Goal: Find specific page/section: Find specific page/section

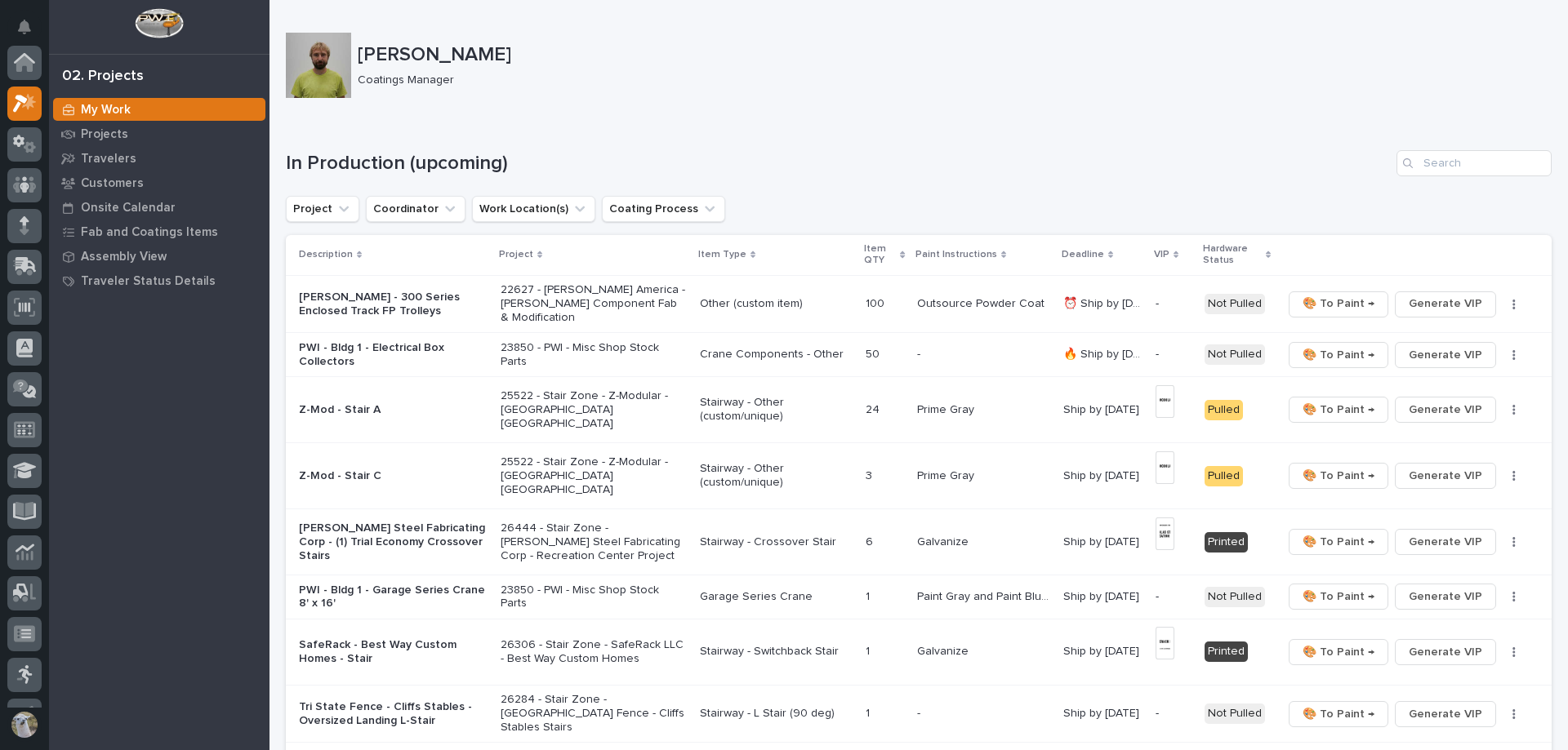
scroll to position [40, 0]
click at [86, 157] on p "Travelers" at bounding box center [109, 158] width 56 height 14
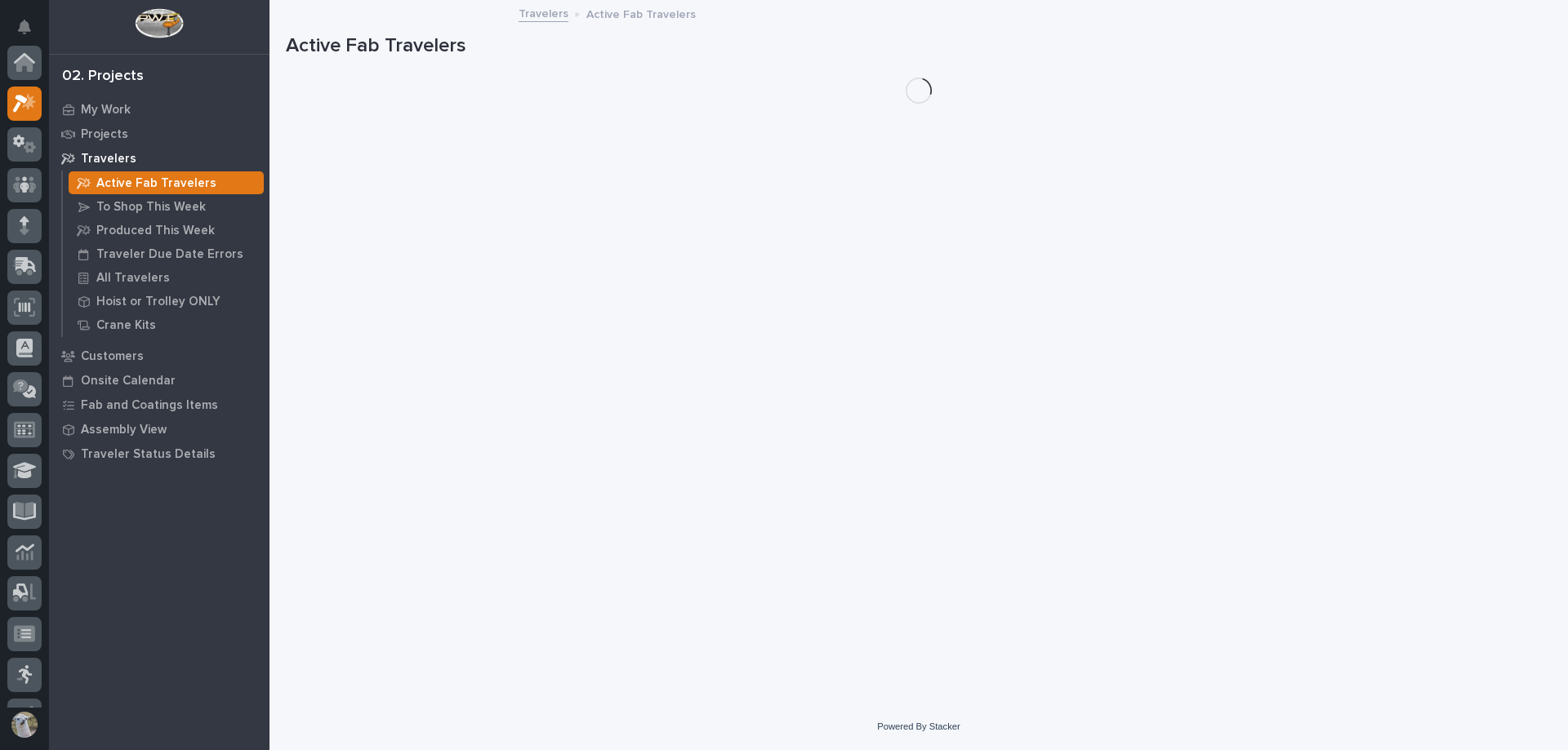
scroll to position [40, 0]
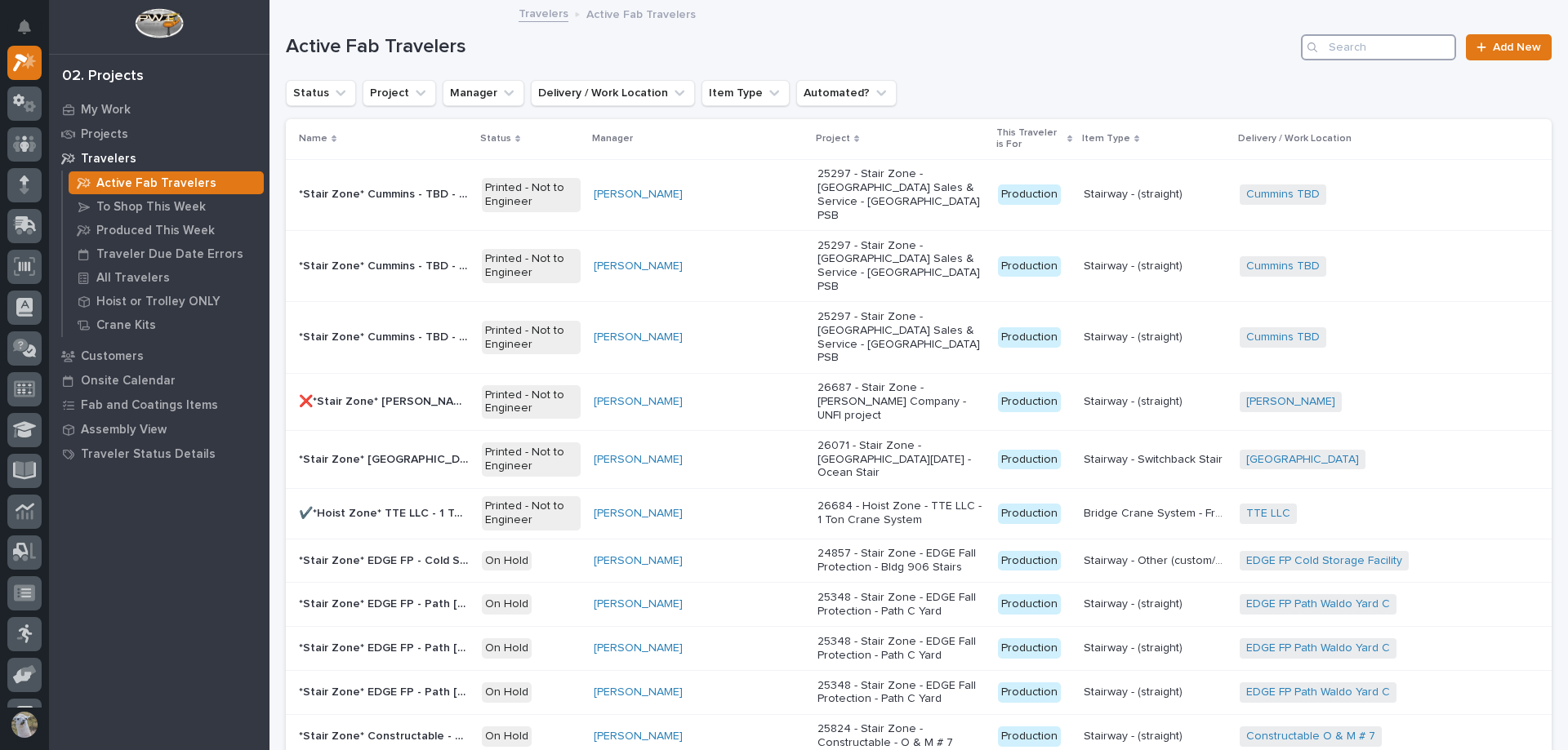
click at [1345, 45] on input "Search" at bounding box center [1378, 47] width 155 height 26
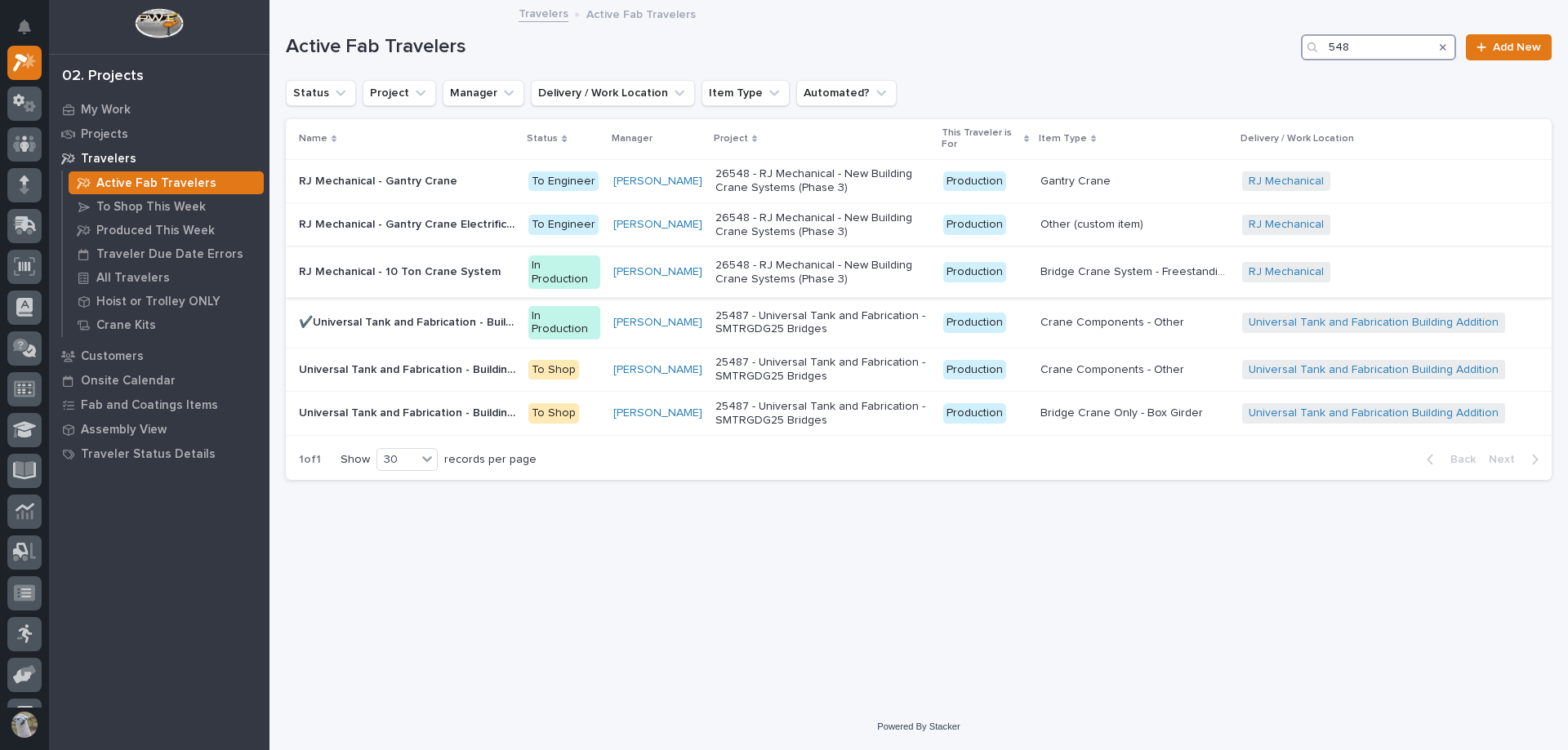
type input "548"
click at [426, 270] on p "RJ Mechanical - 10 Ton Crane System" at bounding box center [401, 271] width 205 height 17
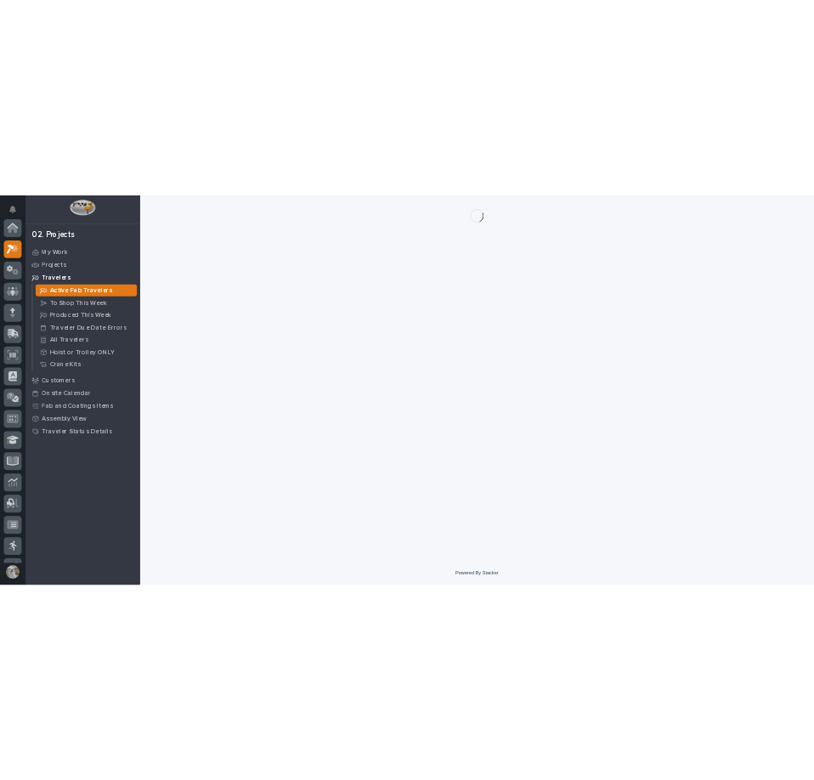
scroll to position [42, 0]
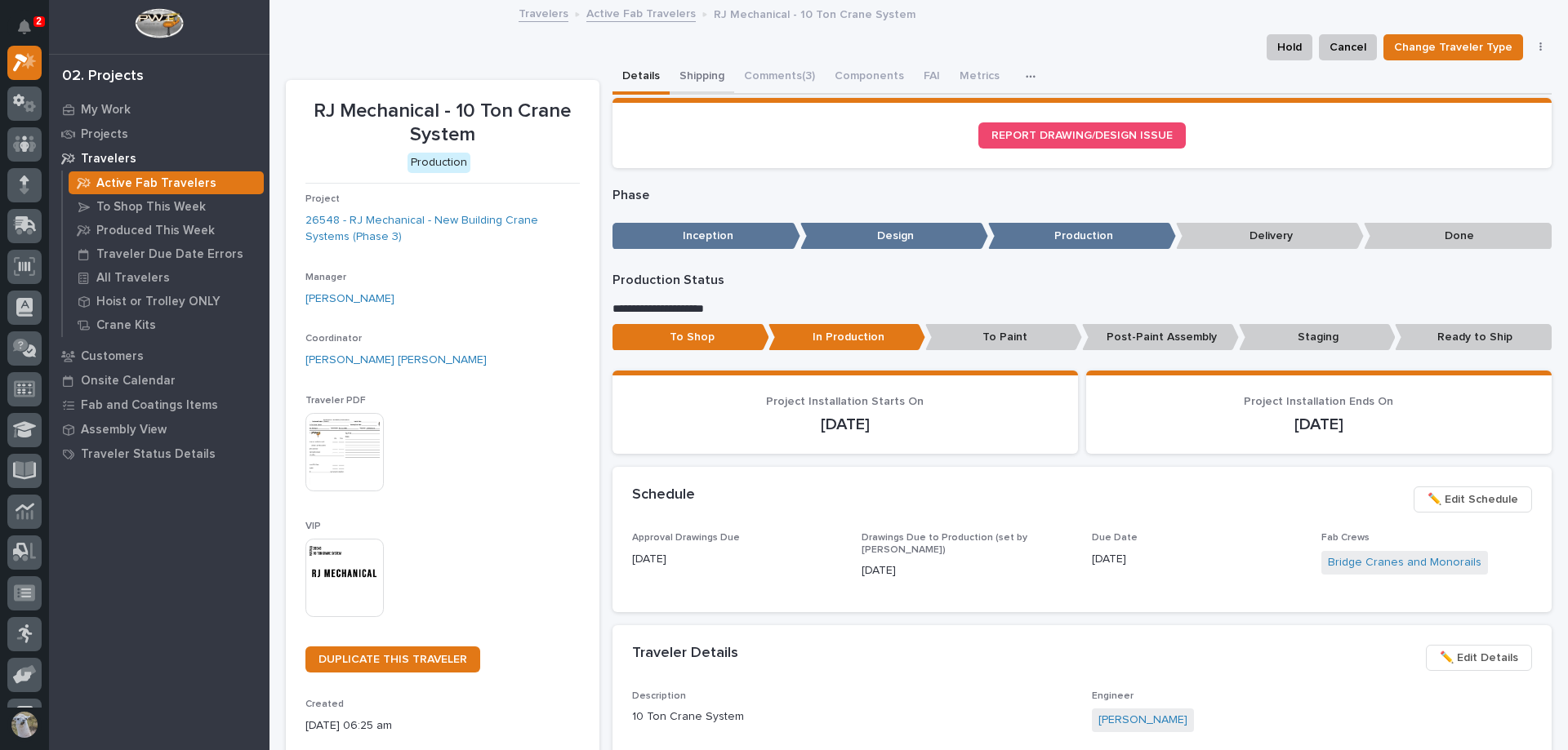
click at [698, 70] on button "Shipping" at bounding box center [701, 78] width 64 height 35
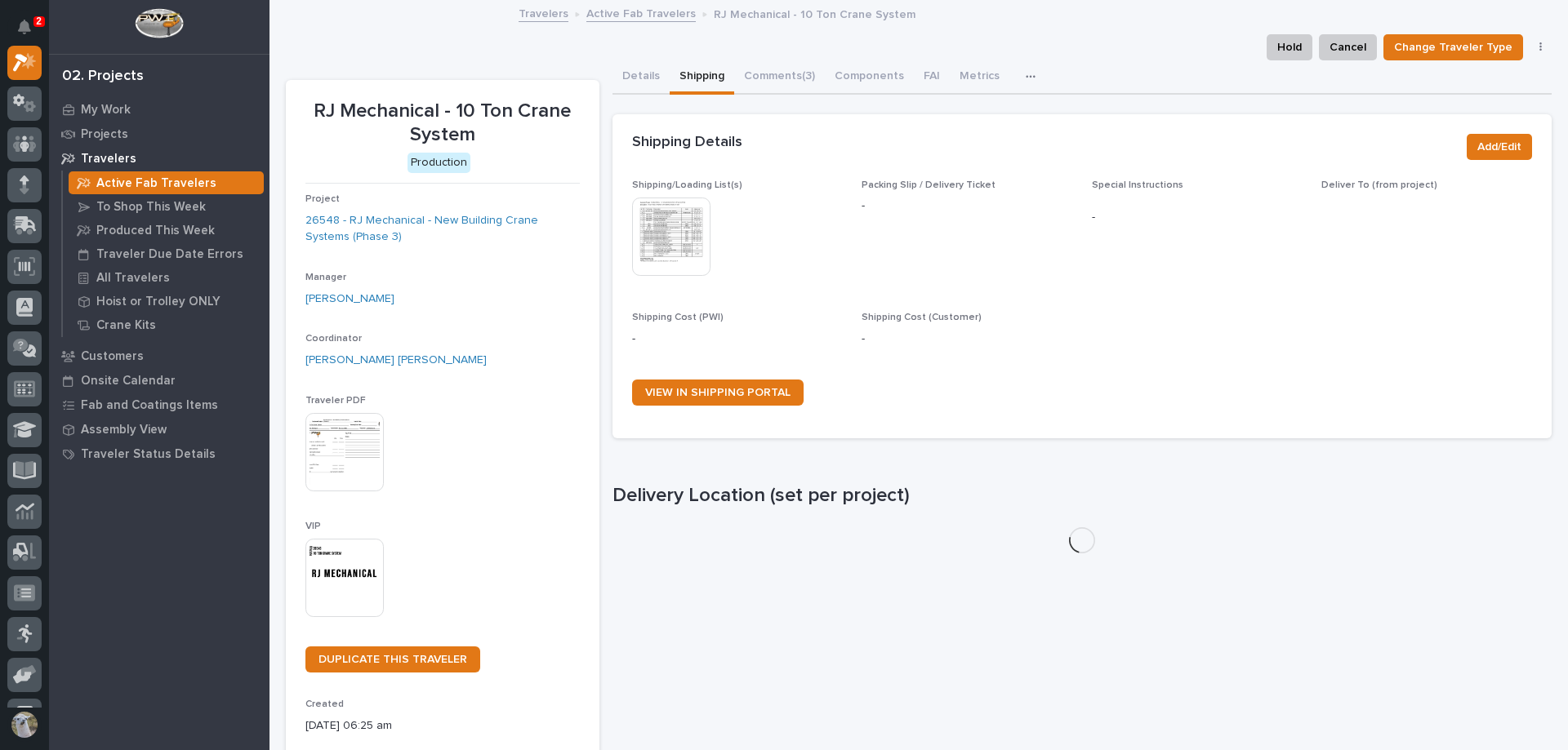
click at [660, 236] on img at bounding box center [672, 237] width 79 height 79
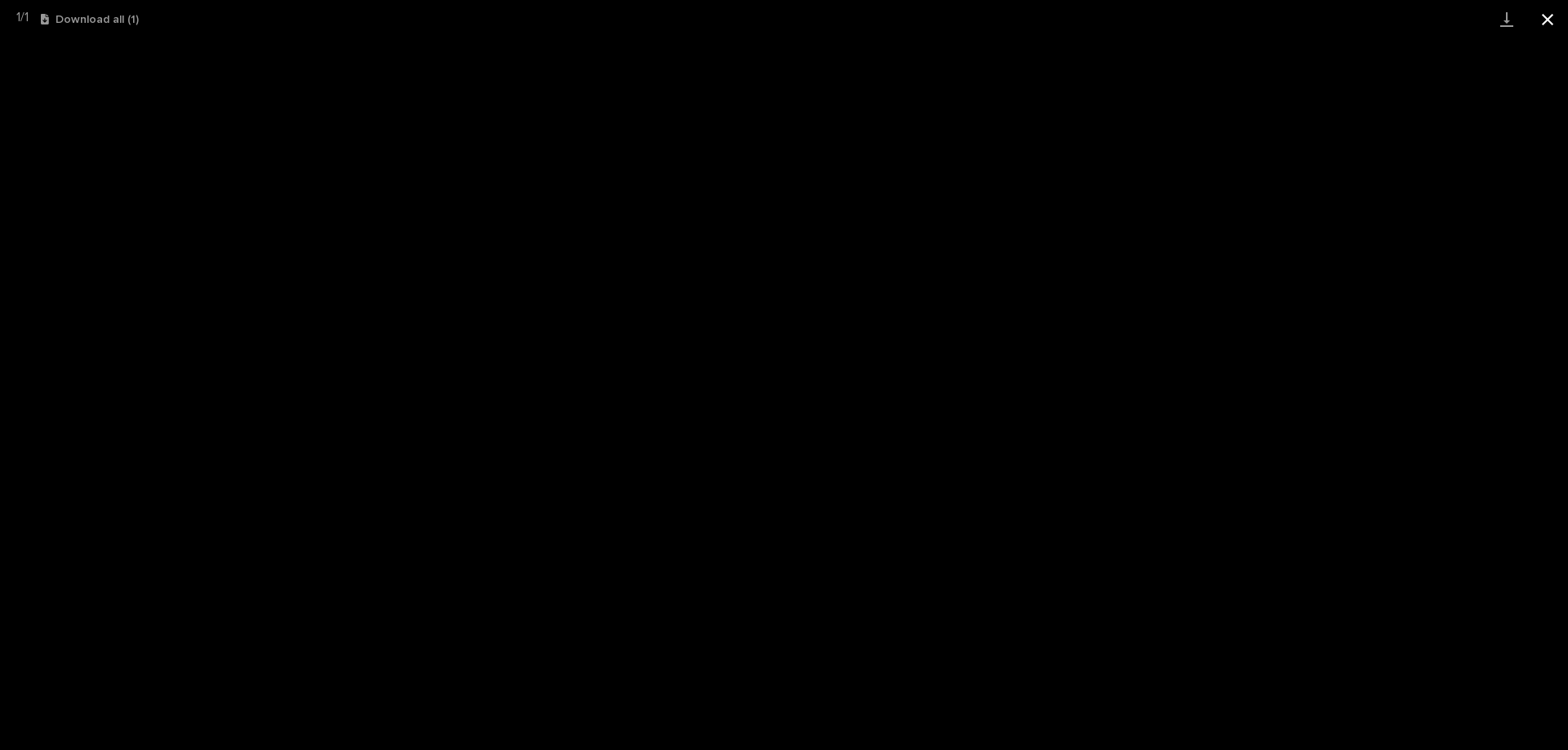
click at [1556, 25] on button "Close gallery" at bounding box center [1547, 19] width 40 height 38
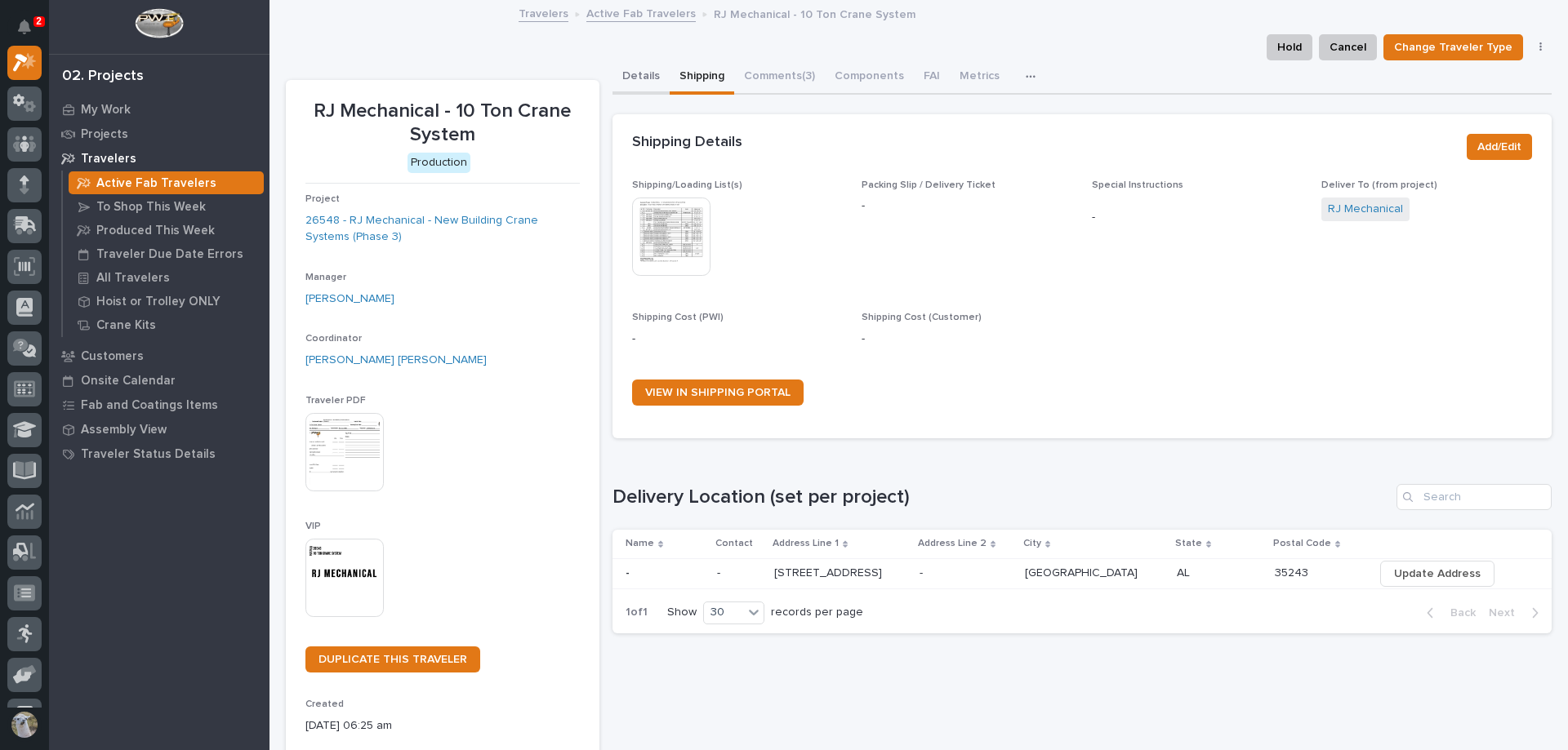
click at [642, 78] on button "Details" at bounding box center [640, 78] width 57 height 35
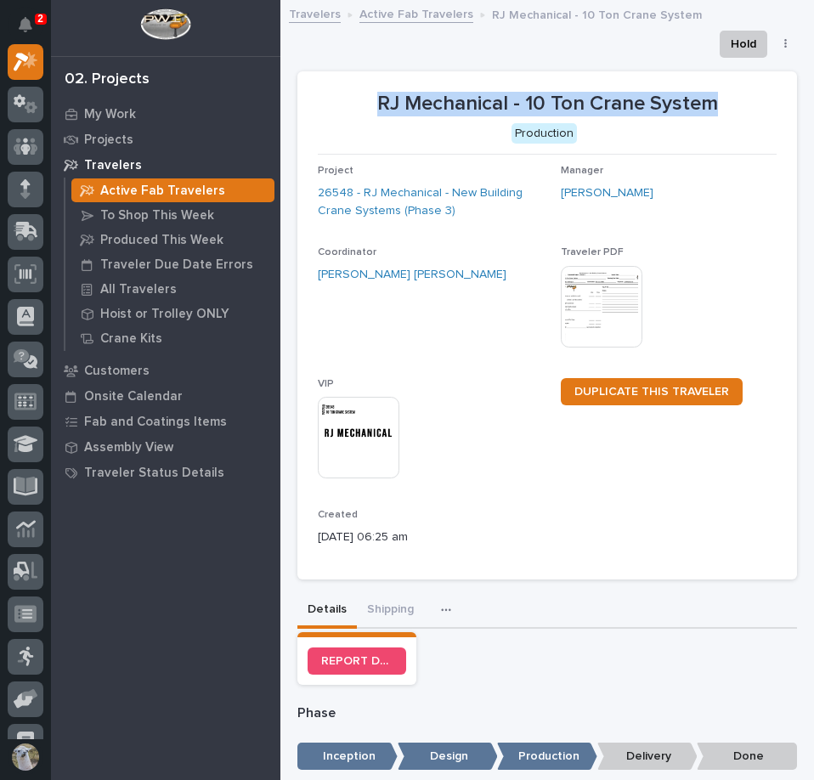
drag, startPoint x: 355, startPoint y: 93, endPoint x: 712, endPoint y: 105, distance: 357.2
click at [712, 105] on p "RJ Mechanical - 10 Ton Crane System" at bounding box center [547, 104] width 459 height 25
copy p "RJ Mechanical - 10 Ton Crane System"
click at [379, 611] on button "Shipping" at bounding box center [390, 611] width 67 height 36
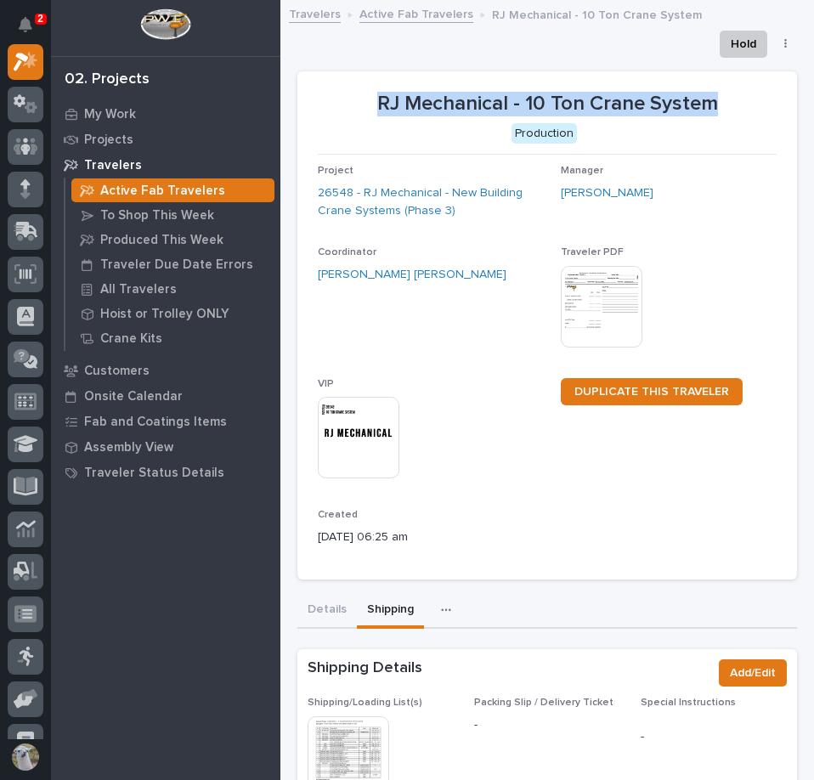
scroll to position [255, 0]
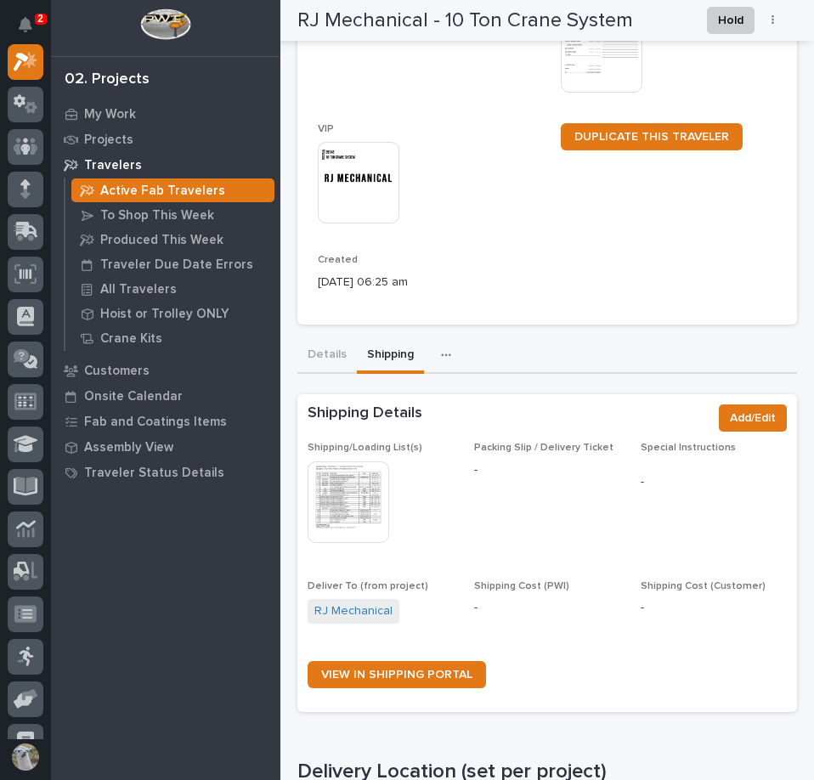
click at [330, 480] on img at bounding box center [349, 502] width 82 height 82
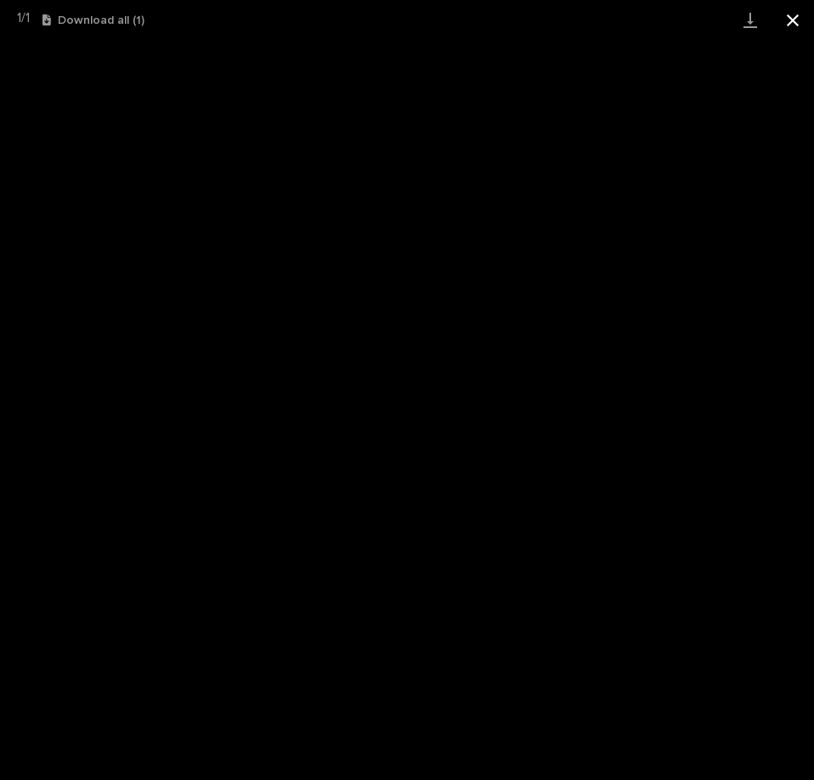
click at [780, 12] on button "Close gallery" at bounding box center [793, 20] width 42 height 40
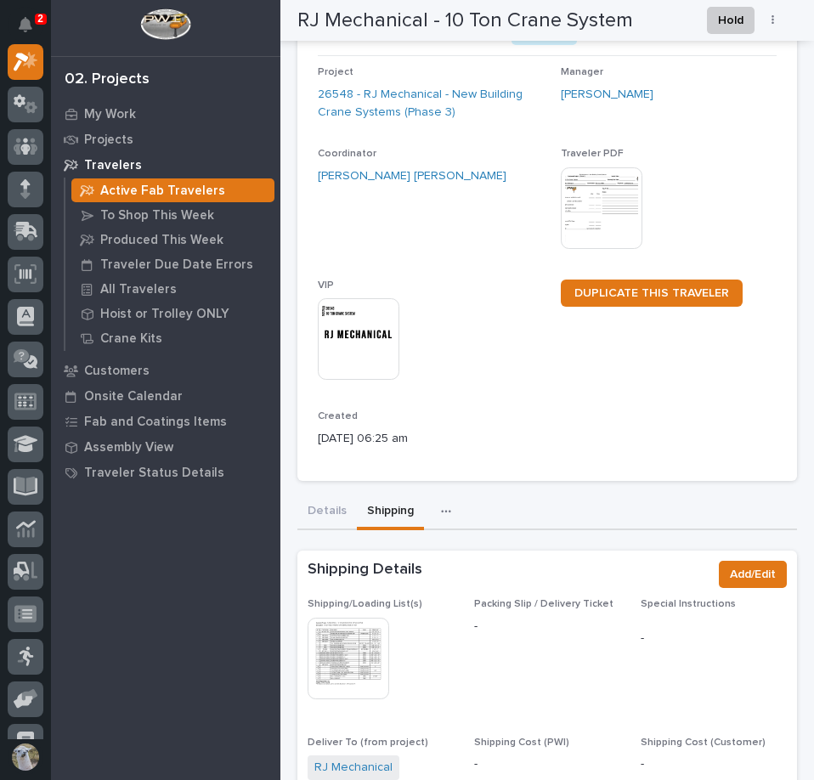
scroll to position [0, 0]
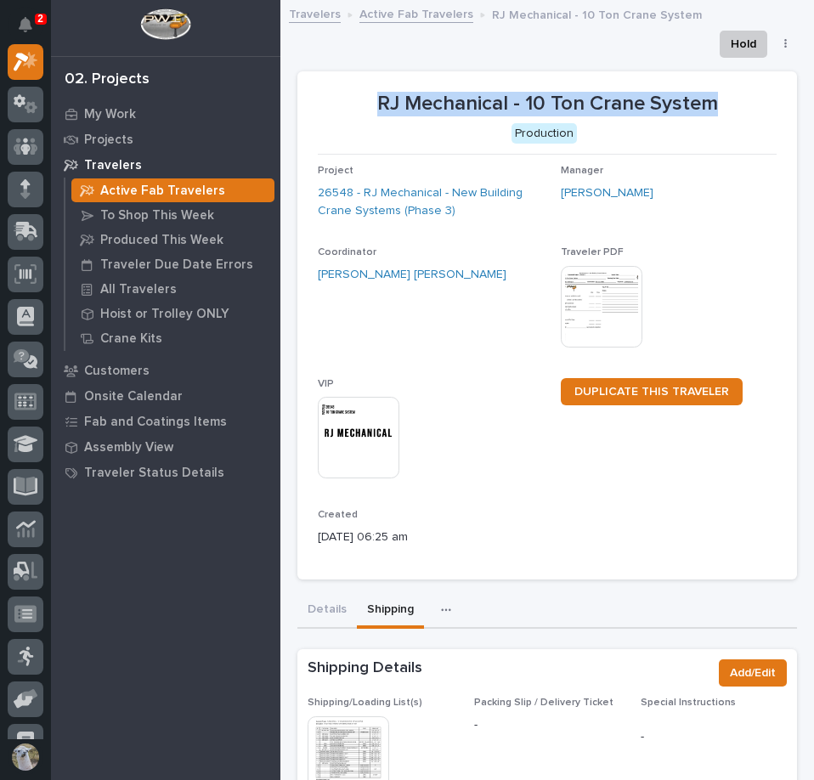
click at [410, 8] on link "Active Fab Travelers" at bounding box center [417, 13] width 114 height 20
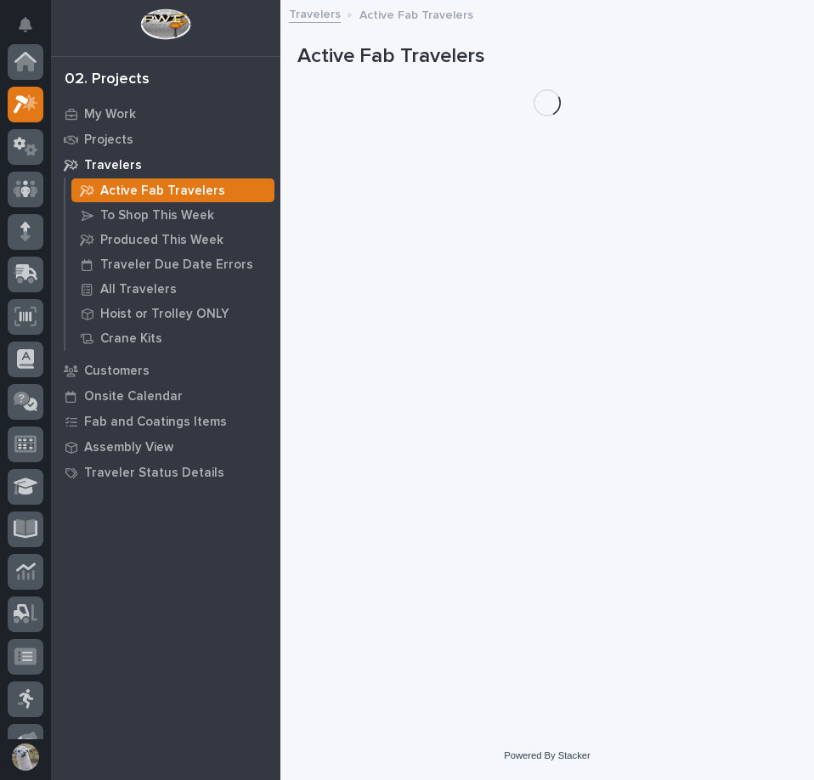
scroll to position [42, 0]
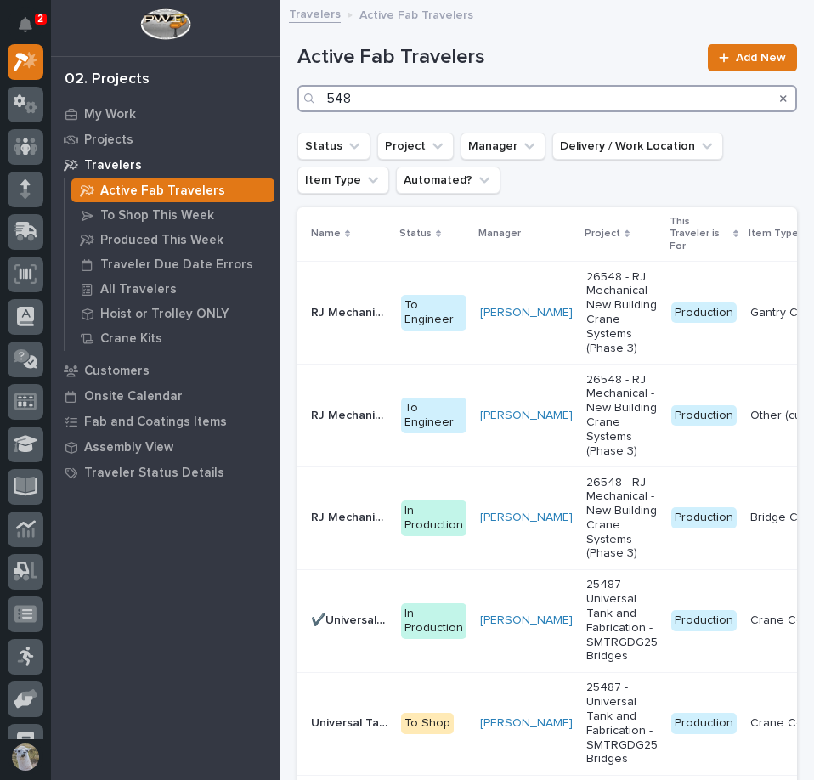
drag, startPoint x: 636, startPoint y: 102, endPoint x: -1, endPoint y: 95, distance: 636.6
click at [0, 95] on html "2 My Settings Log Out 02. Projects My Work Projects Travelers Active Fab Travel…" at bounding box center [407, 390] width 814 height 780
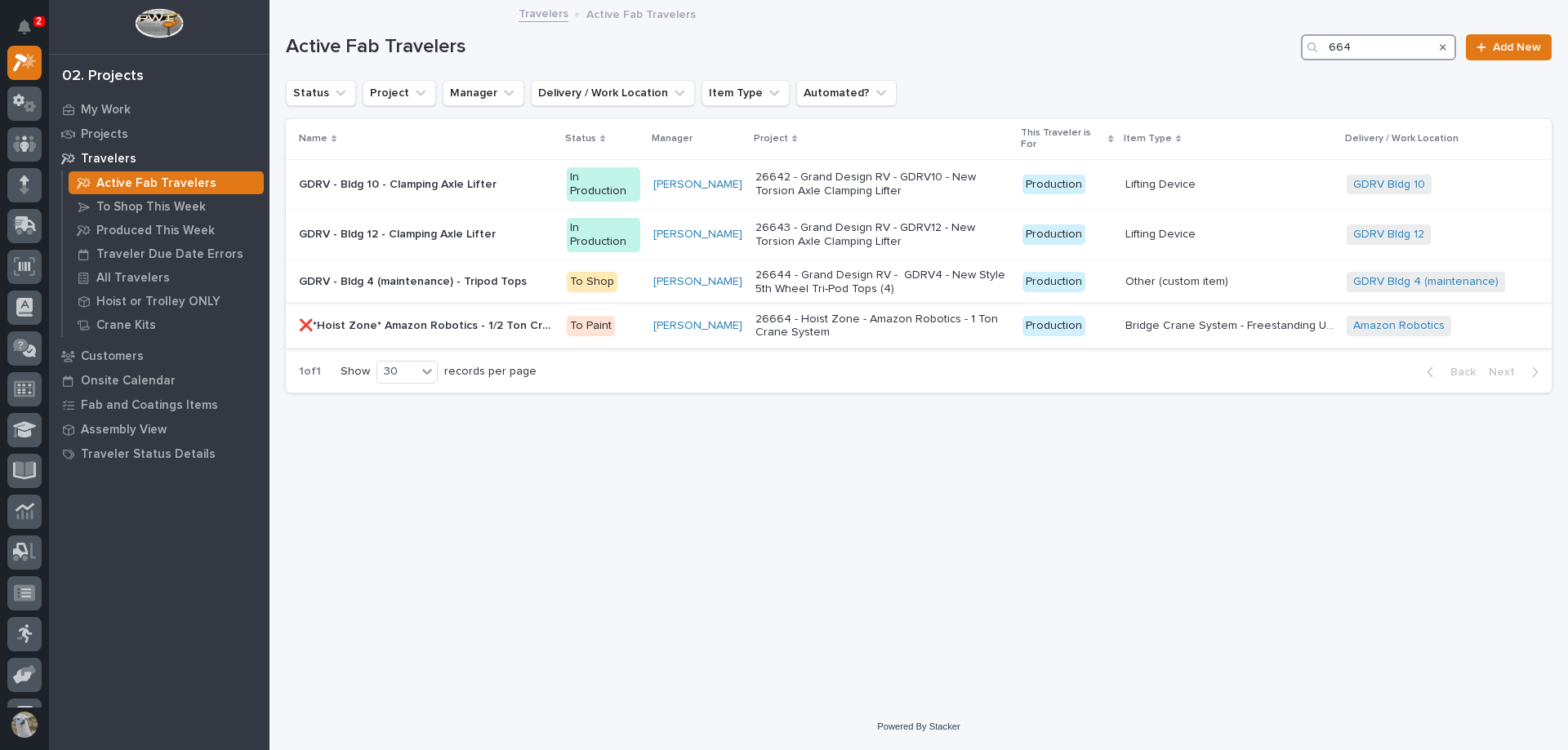
type input "664"
click at [417, 327] on p "❌*Hoist Zone* Amazon Robotics - 1/2 Ton Crane System" at bounding box center [428, 325] width 258 height 17
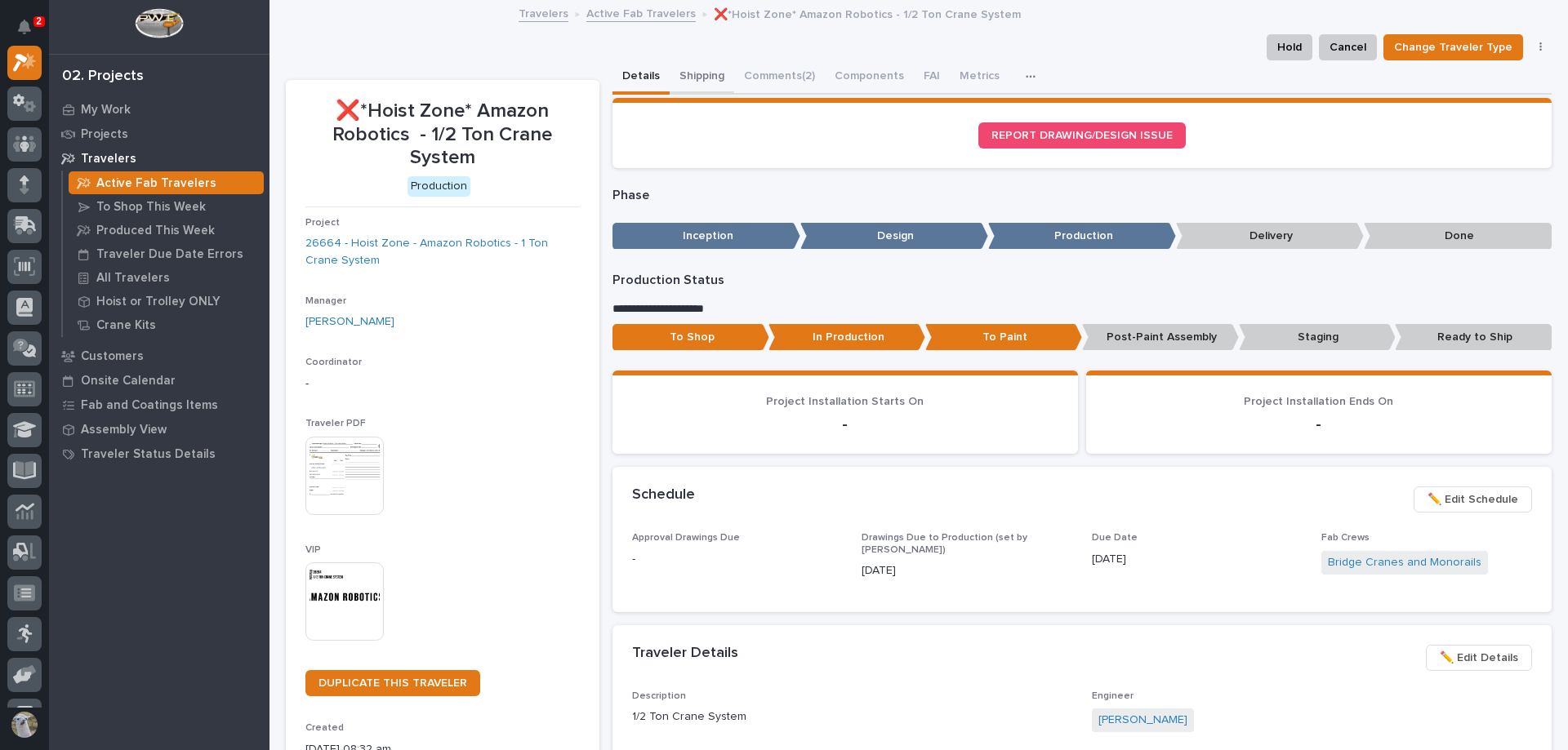
click at [694, 73] on button "Shipping" at bounding box center [701, 78] width 64 height 35
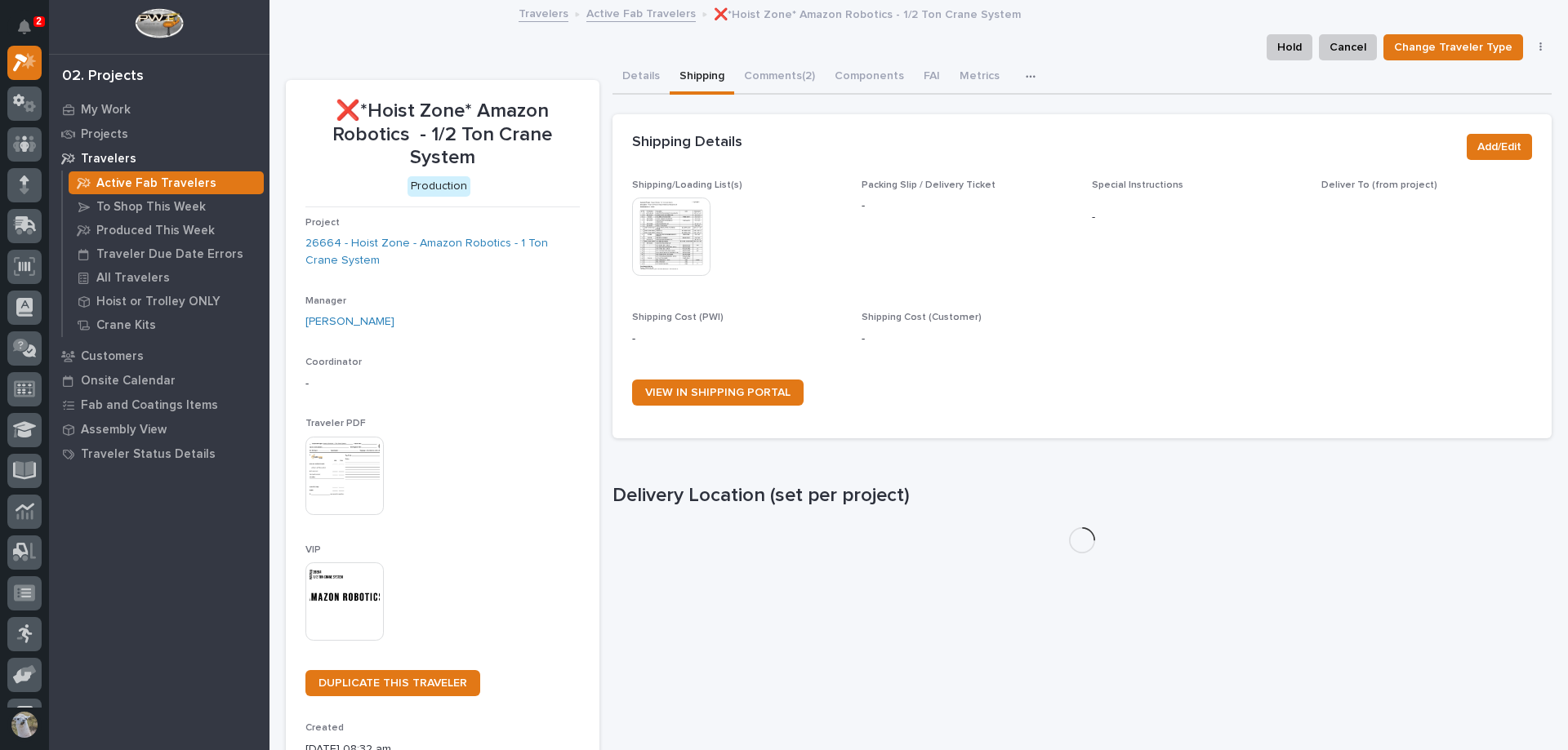
click at [653, 246] on img at bounding box center [672, 237] width 79 height 79
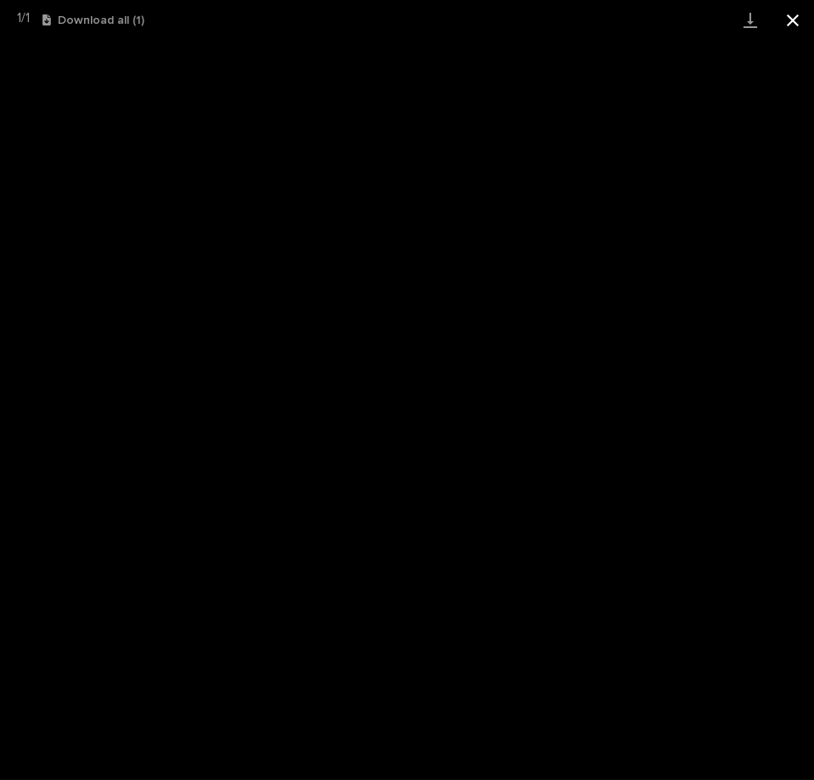
click at [796, 18] on button "Close gallery" at bounding box center [793, 20] width 42 height 40
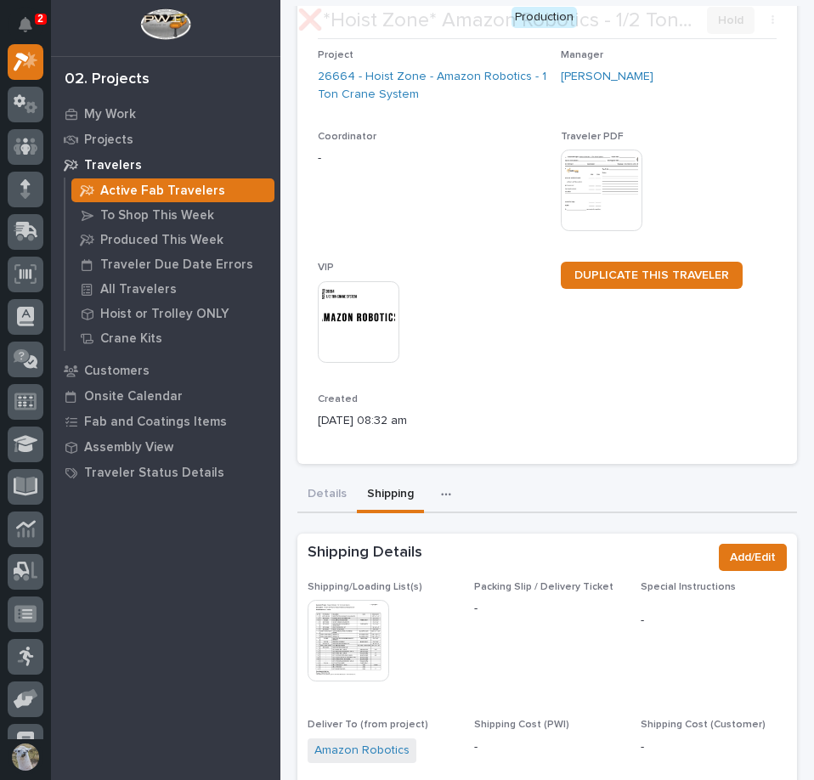
scroll to position [170, 0]
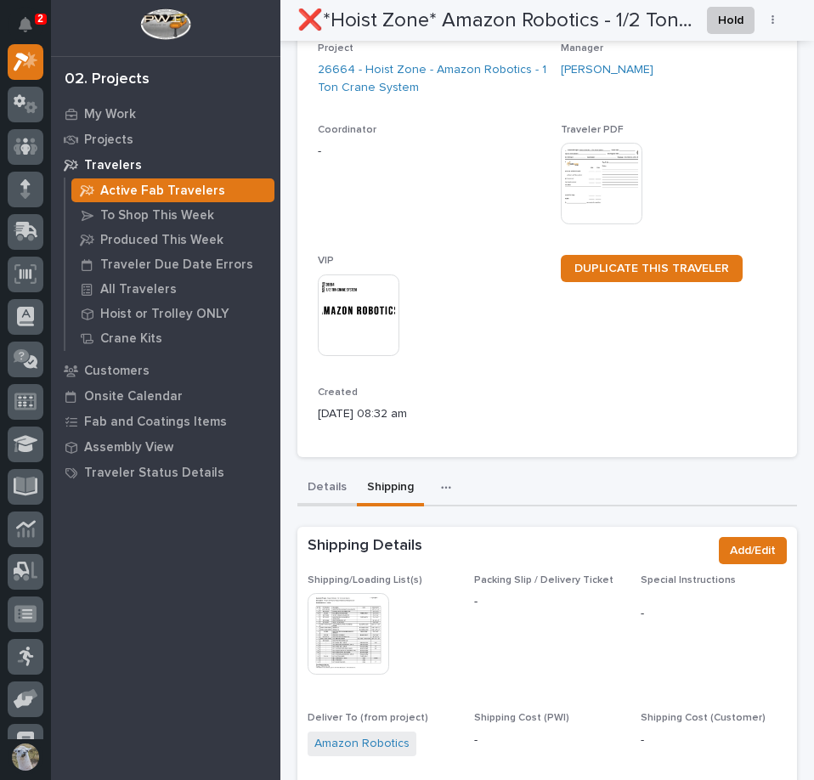
click at [336, 471] on div "Details Shipping Comments (2) Components FAI Metrics Drawing Errors Schedule Ca…" at bounding box center [547, 791] width 500 height 640
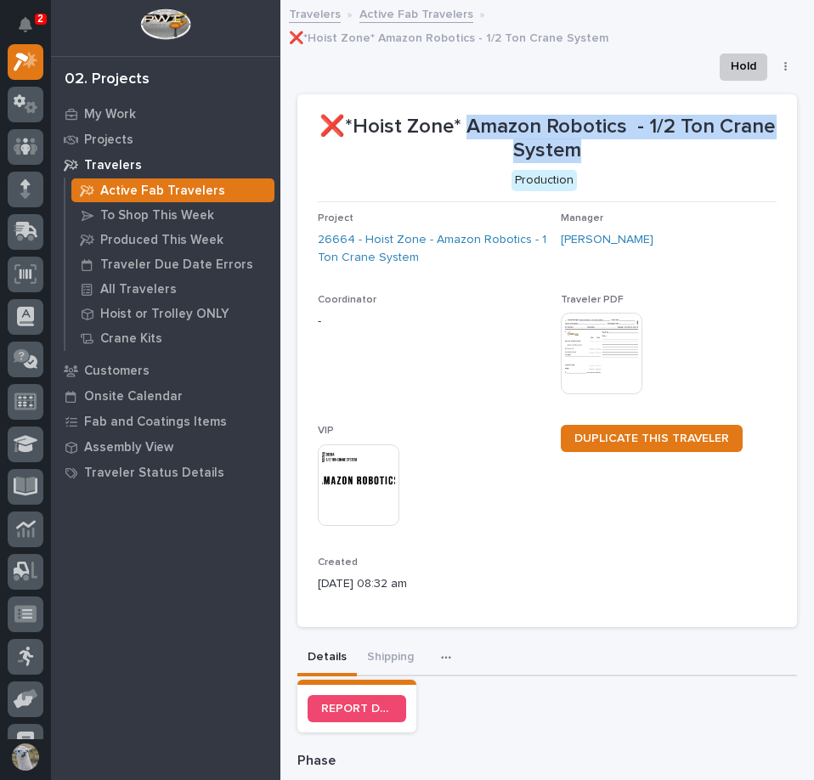
drag, startPoint x: 493, startPoint y: 100, endPoint x: 610, endPoint y: 127, distance: 120.4
click at [610, 127] on p "❌*Hoist Zone* Amazon Robotics - 1/2 Ton Crane System" at bounding box center [547, 139] width 459 height 49
copy p "Amazon Robotics - 1/2 Ton Crane System"
click at [88, 105] on div "My Work" at bounding box center [165, 114] width 221 height 24
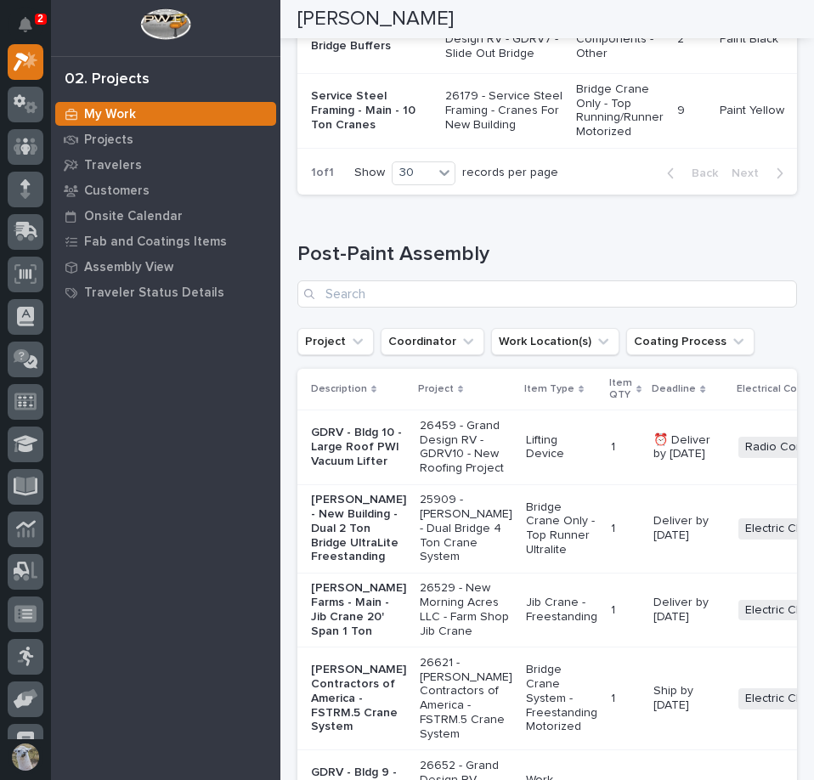
scroll to position [2635, 0]
